Goal: Communication & Community: Share content

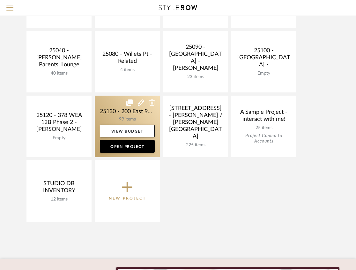
click at [114, 114] on link at bounding box center [127, 127] width 65 height 62
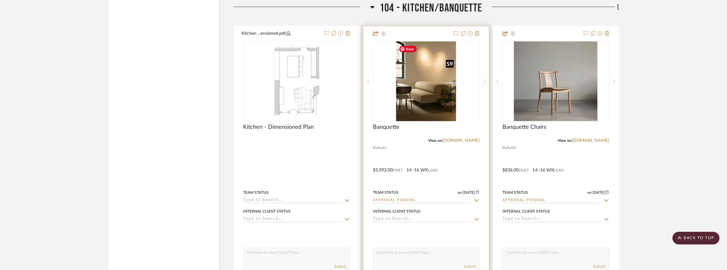
scroll to position [2338, 0]
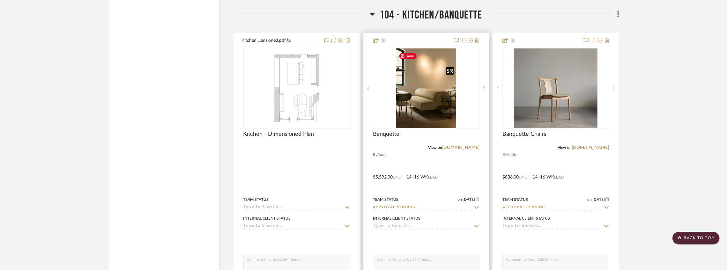
click at [360, 102] on img "0" at bounding box center [426, 88] width 60 height 80
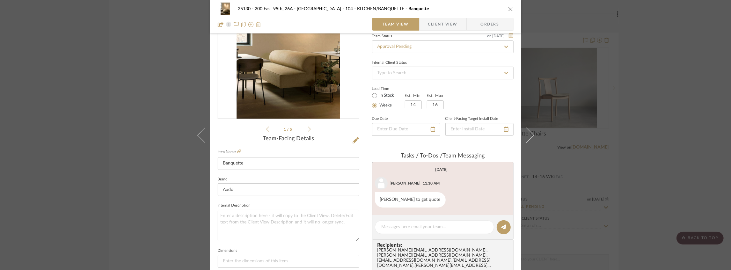
scroll to position [149, 0]
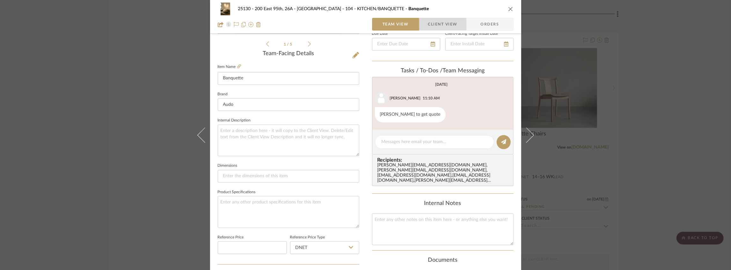
click at [360, 24] on span "Client View" at bounding box center [442, 24] width 29 height 13
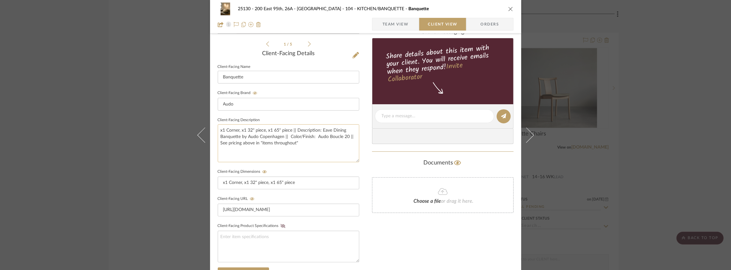
click at [287, 136] on textarea "x1 Corner, x1 32" piece, x1 65" piece || Description: Eave Dining Banquette by …" at bounding box center [289, 143] width 142 height 38
click at [299, 142] on textarea "x1 Corner, x1 32" piece, x1 65" piece || Description: Eave Dining Banquette by …" at bounding box center [289, 143] width 142 height 38
type textarea "x1 Corner, x1 32" piece, x1 65" piece || Description: Eave Dining Banquette by …"
click at [360, 160] on div "Documents" at bounding box center [443, 163] width 142 height 10
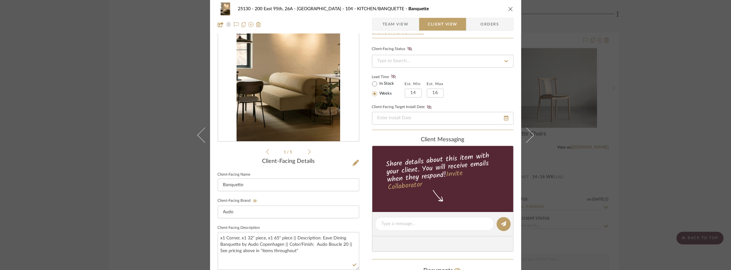
scroll to position [0, 0]
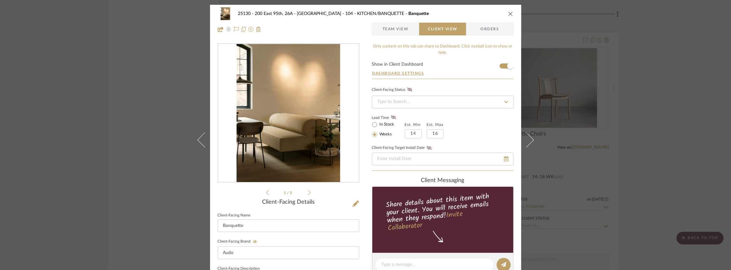
click at [360, 15] on icon "close" at bounding box center [510, 13] width 5 height 5
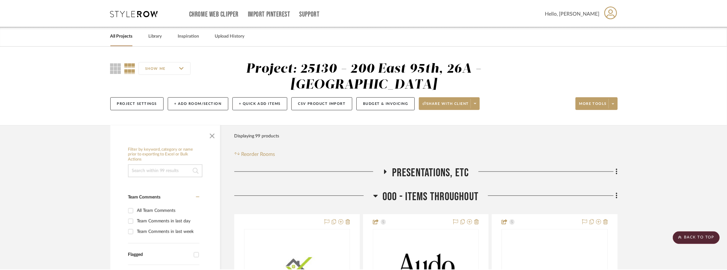
scroll to position [2338, 0]
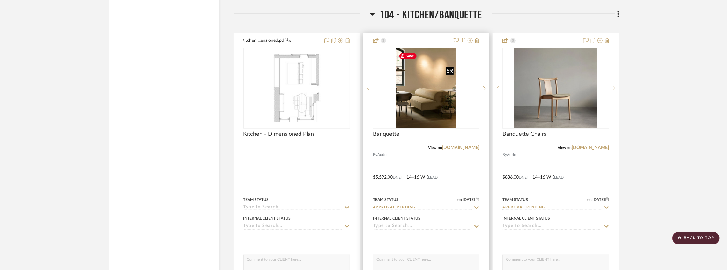
click at [360, 89] on img "0" at bounding box center [426, 88] width 60 height 80
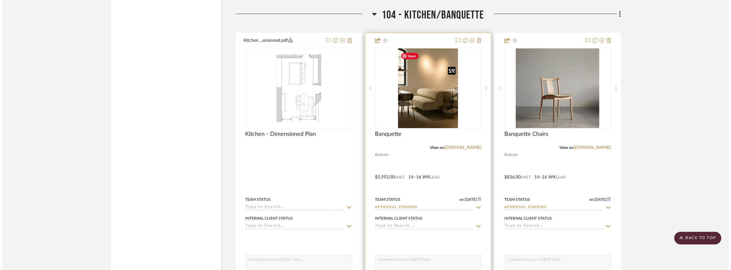
scroll to position [0, 0]
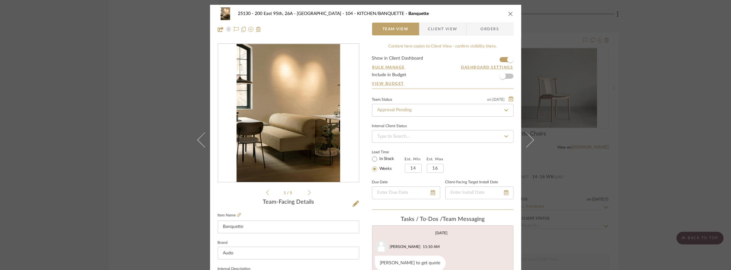
click at [360, 33] on span "Client View" at bounding box center [442, 29] width 29 height 13
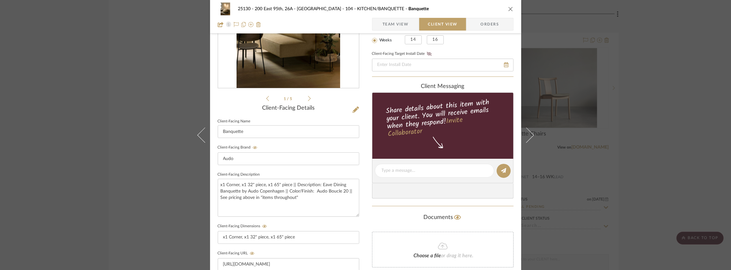
scroll to position [149, 0]
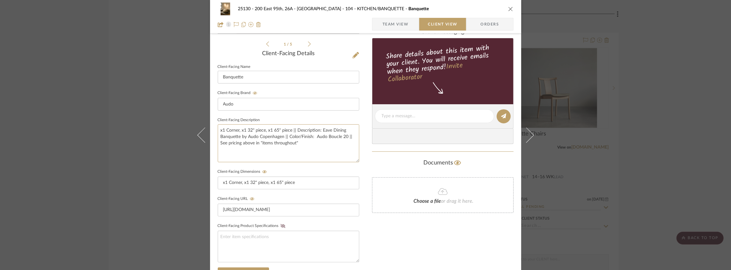
drag, startPoint x: 303, startPoint y: 143, endPoint x: 211, endPoint y: 142, distance: 91.8
click at [211, 142] on div "25130 - 200 East 95th, 26A - Kosheleva 104 - KITCHEN/BANQUETTE Banquette Team V…" at bounding box center [365, 121] width 311 height 531
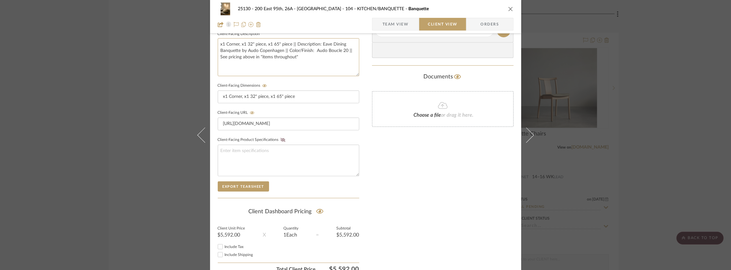
scroll to position [263, 0]
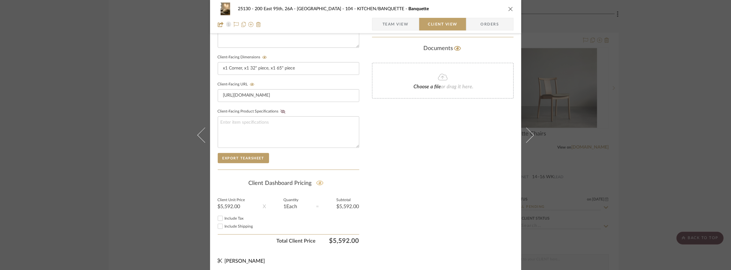
click at [319, 182] on icon at bounding box center [319, 183] width 7 height 6
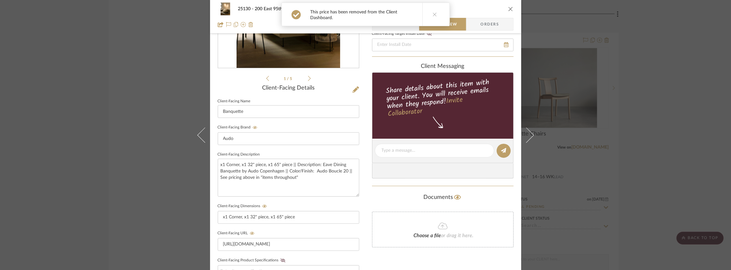
click at [360, 19] on button at bounding box center [435, 14] width 25 height 23
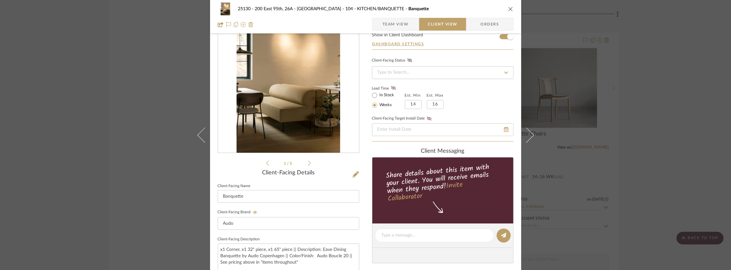
scroll to position [8, 0]
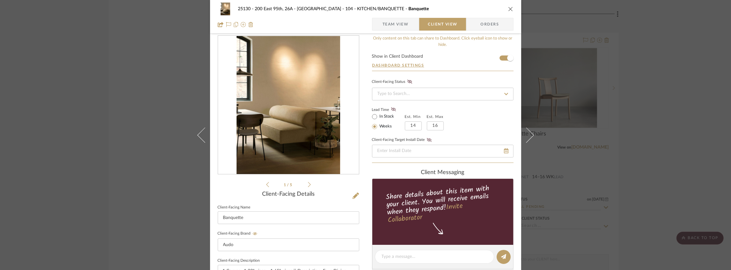
click at [308, 184] on icon at bounding box center [309, 184] width 3 height 5
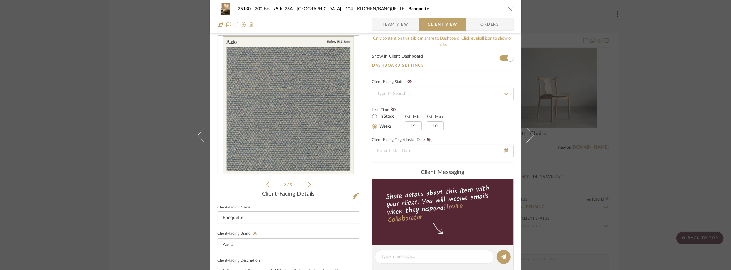
click at [308, 184] on icon at bounding box center [309, 184] width 3 height 5
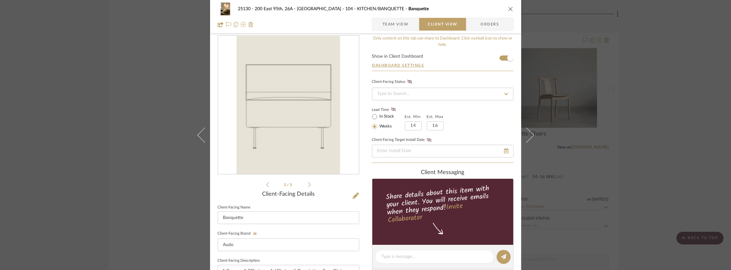
click at [308, 184] on icon at bounding box center [309, 184] width 3 height 5
click at [308, 184] on icon at bounding box center [309, 185] width 3 height 6
click at [269, 184] on li "5 / 5" at bounding box center [288, 185] width 39 height 8
click at [266, 184] on icon at bounding box center [267, 185] width 3 height 6
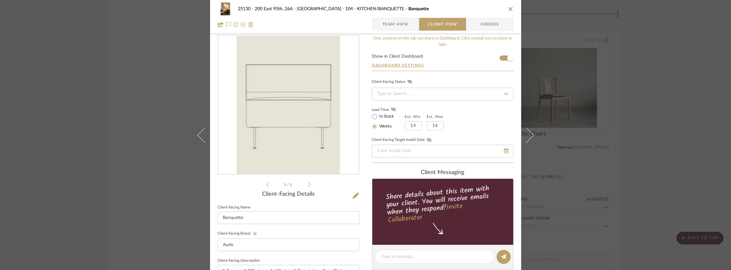
click at [267, 183] on icon at bounding box center [267, 185] width 3 height 6
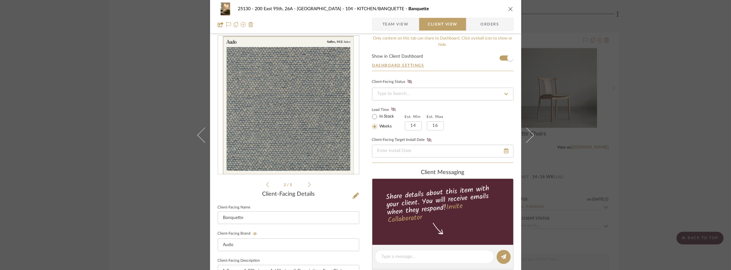
click at [353, 195] on icon at bounding box center [356, 196] width 6 height 6
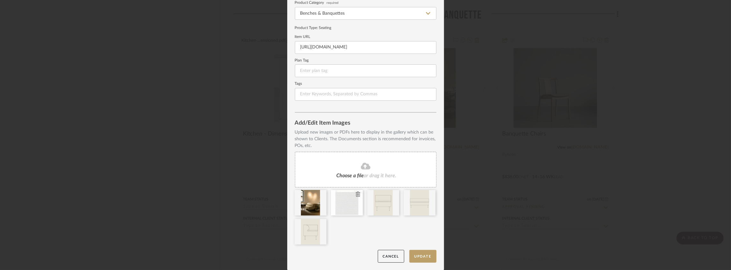
click at [356, 193] on icon at bounding box center [358, 194] width 4 height 5
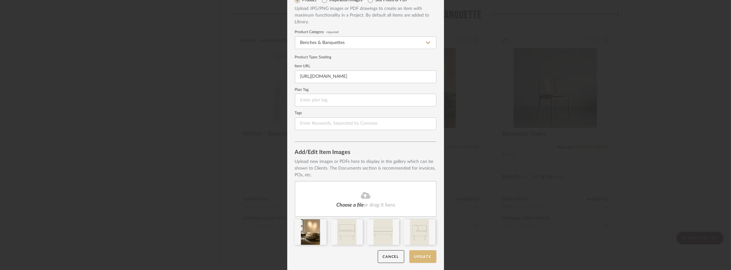
click at [360, 262] on button "Update" at bounding box center [422, 256] width 27 height 13
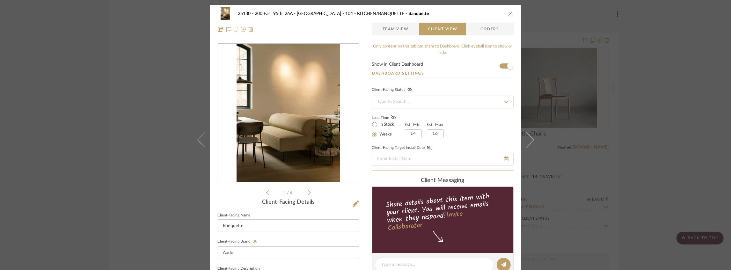
click at [360, 57] on div "25130 - 200 East 95th, 26A - Kosheleva 104 - KITCHEN/BANQUETTE Banquette Team V…" at bounding box center [365, 135] width 731 height 270
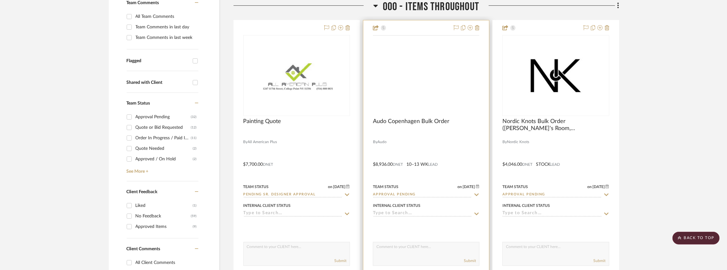
scroll to position [212, 0]
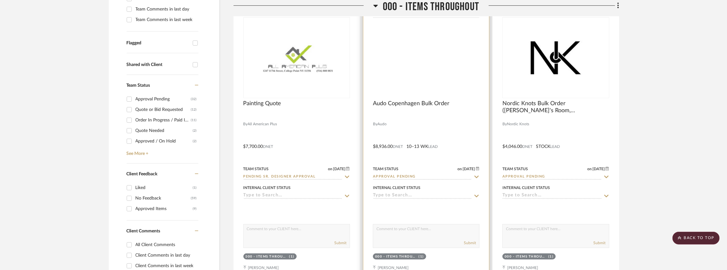
click at [0, 0] on img at bounding box center [0, 0] width 0 height 0
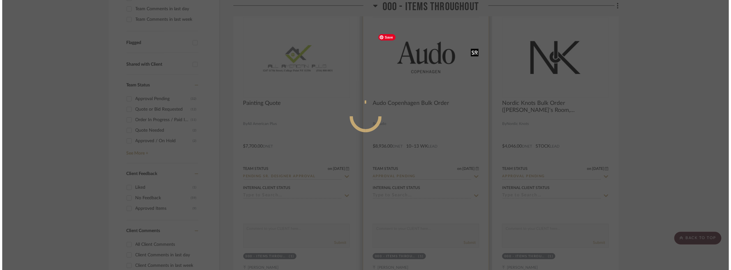
scroll to position [0, 0]
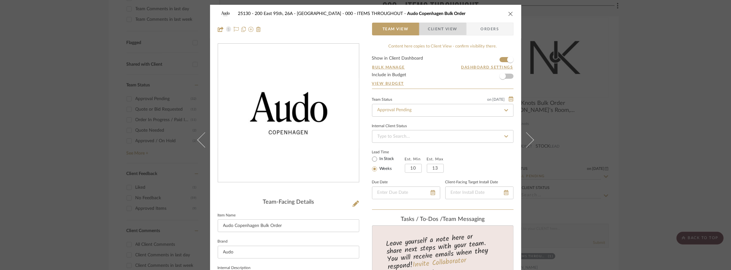
click at [360, 33] on span "Client View" at bounding box center [442, 29] width 29 height 13
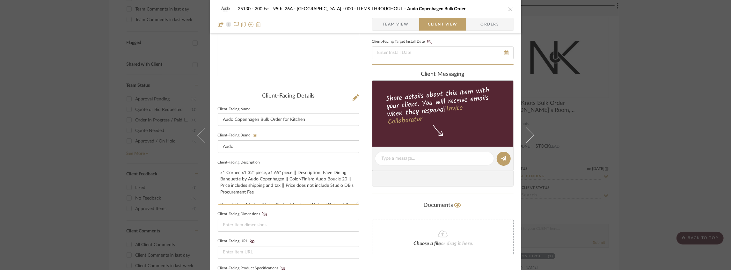
click at [275, 193] on textarea "x1 Corner, x1 32" piece, x1 65" piece || Description: Eave Dining Banquette by …" at bounding box center [289, 186] width 142 height 38
click at [304, 185] on textarea "x1 Corner, x1 32" piece, x1 65" piece || Description: Eave Dining Banquette by …" at bounding box center [289, 186] width 142 height 38
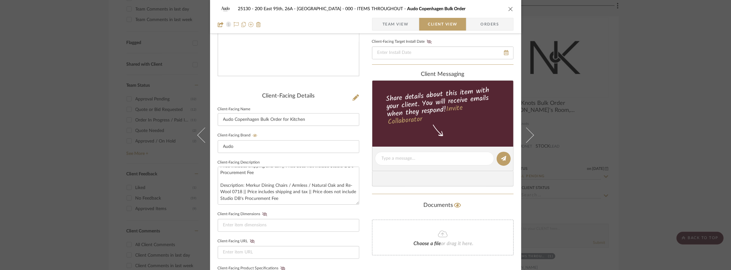
click at [360, 25] on span "Team View" at bounding box center [396, 24] width 26 height 13
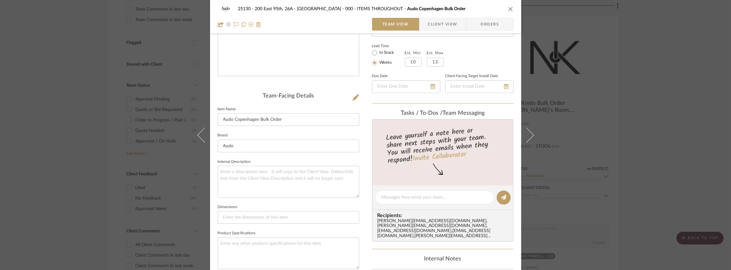
click at [360, 24] on span "Client View" at bounding box center [442, 24] width 29 height 13
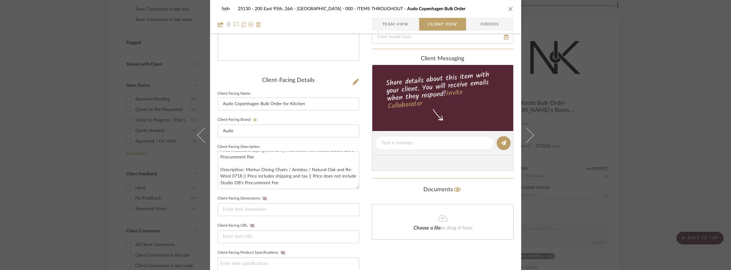
scroll to position [149, 0]
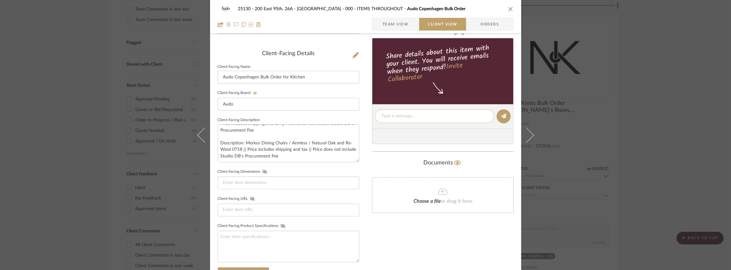
click at [360, 118] on textarea at bounding box center [435, 116] width 106 height 7
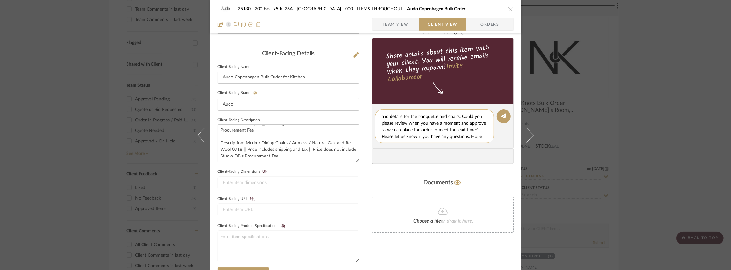
scroll to position [0, 0]
type textarea "Hi [PERSON_NAME], we have updated the fabrics and details for the banquette and…"
click at [360, 116] on button at bounding box center [504, 116] width 14 height 14
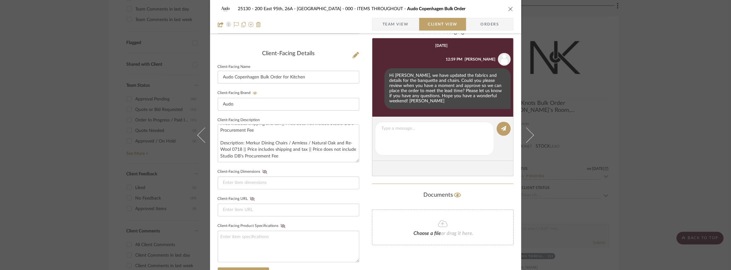
click at [360, 10] on icon "close" at bounding box center [510, 8] width 5 height 5
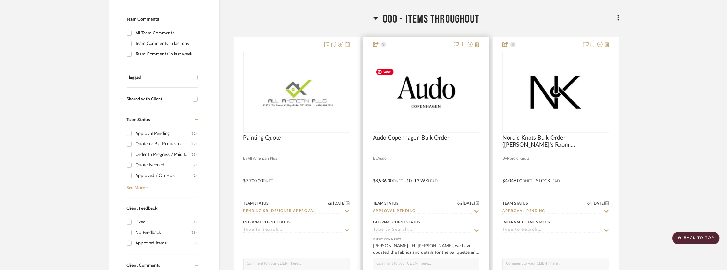
scroll to position [212, 0]
